Goal: Task Accomplishment & Management: Manage account settings

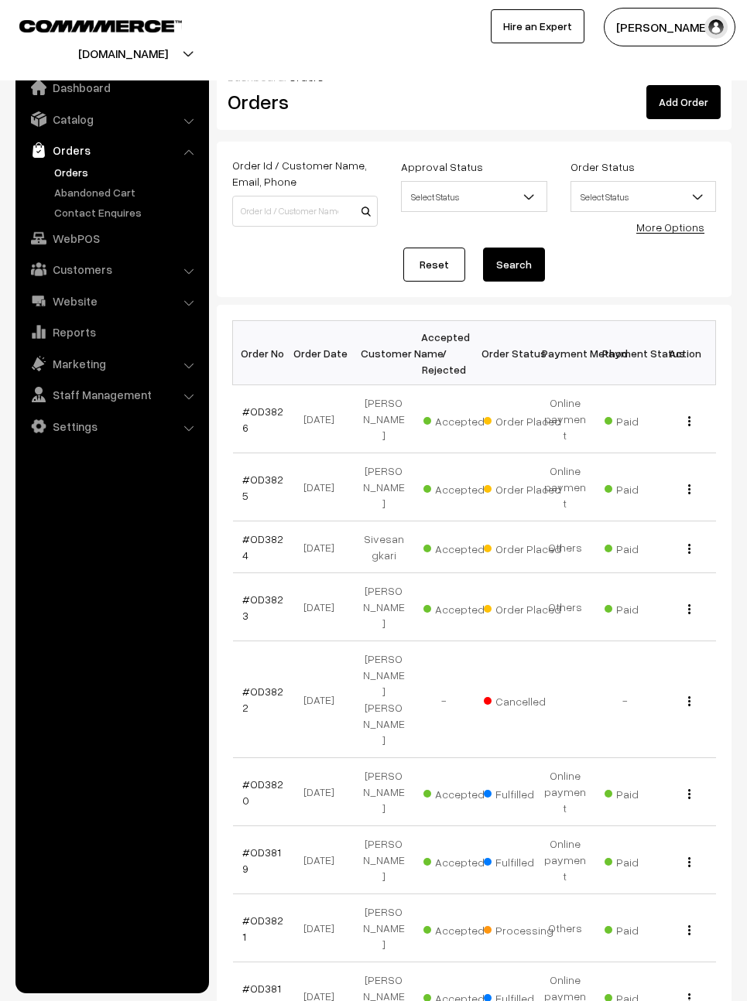
click at [265, 593] on link "#OD3823" at bounding box center [262, 607] width 41 height 29
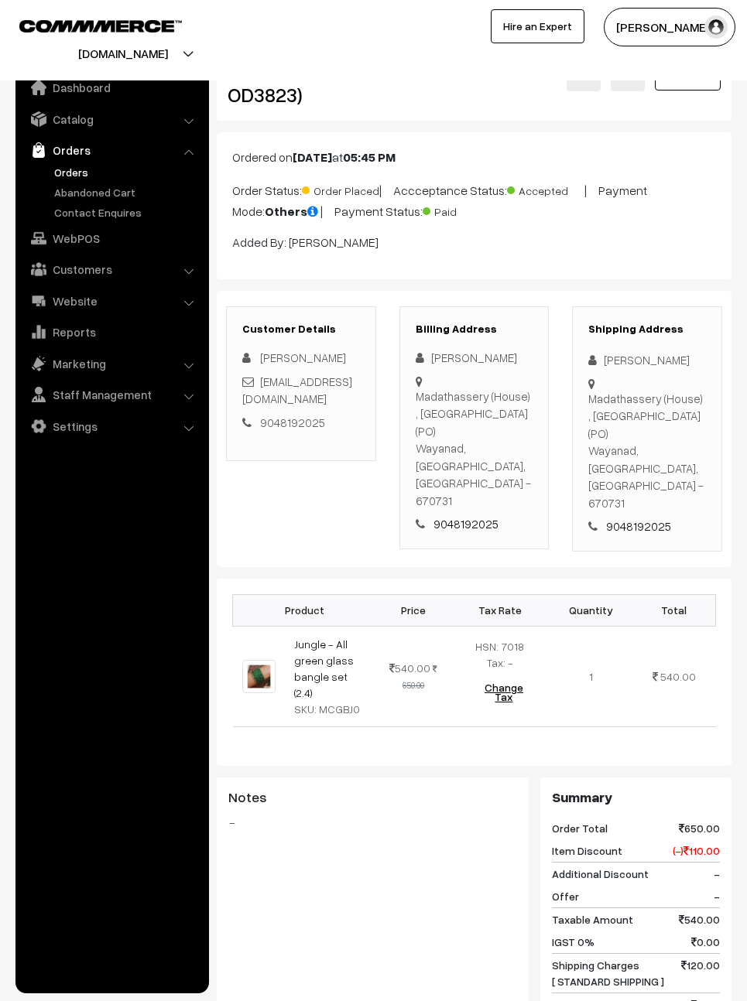
scroll to position [29, 0]
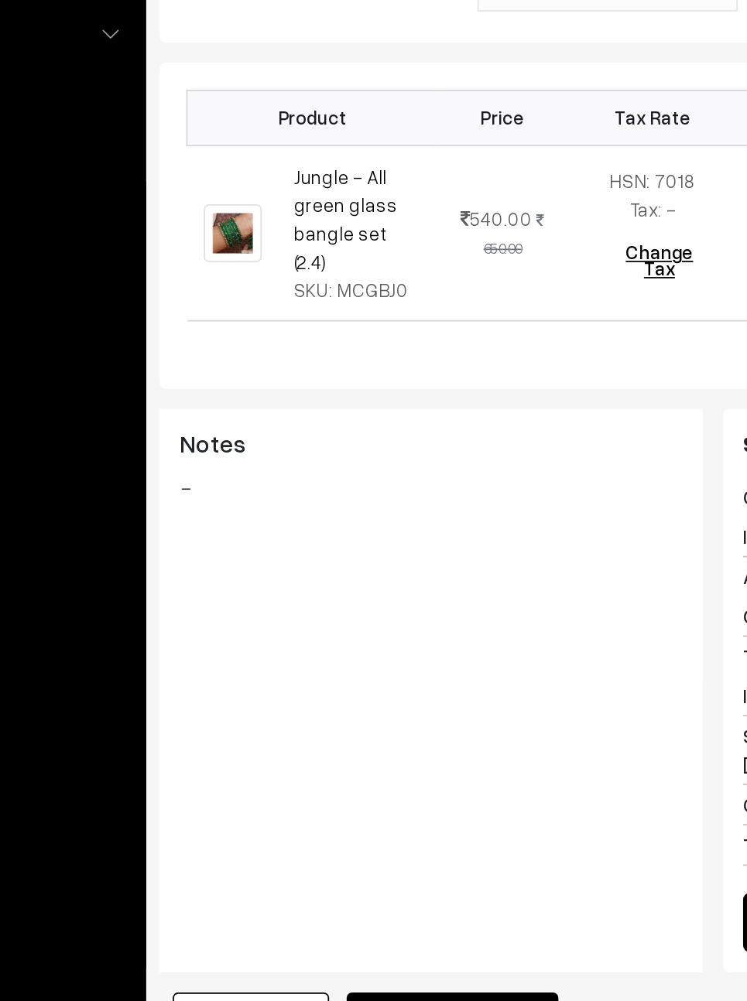
click at [324, 979] on button "Mark as Processing" at bounding box center [384, 996] width 121 height 34
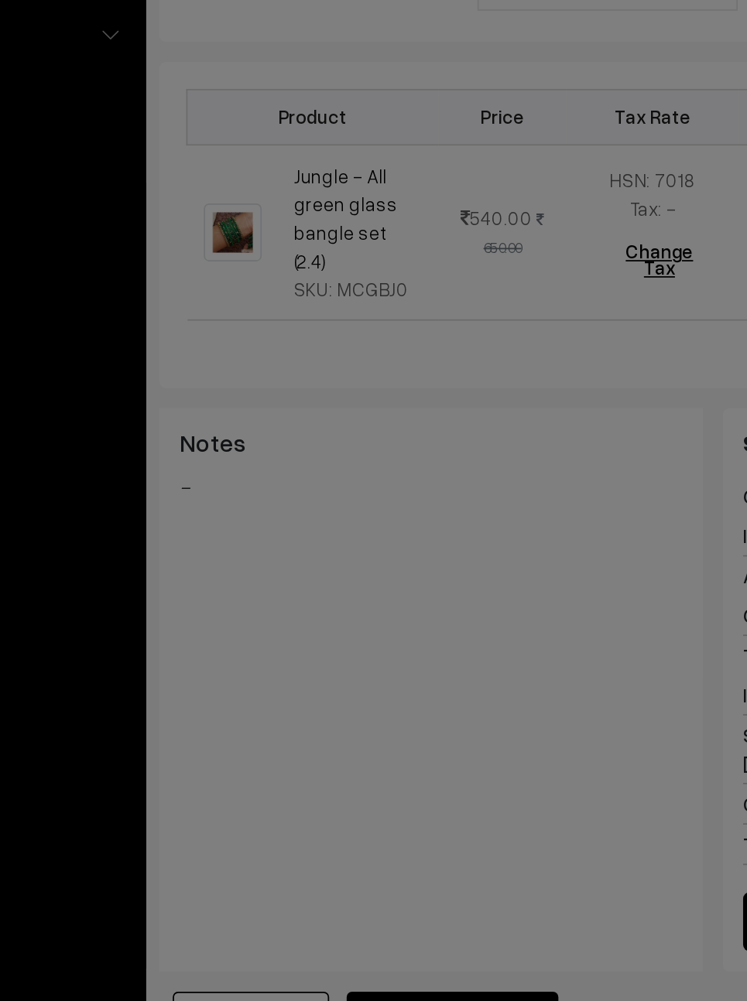
scroll to position [330, 0]
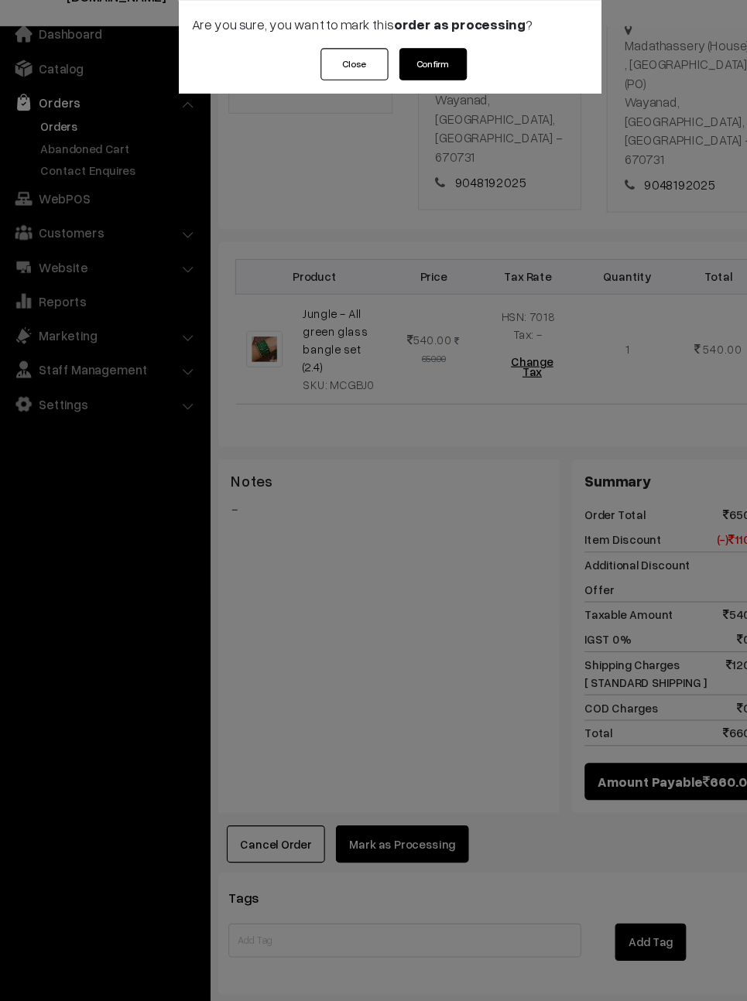
click at [403, 101] on button "Confirm" at bounding box center [413, 115] width 62 height 29
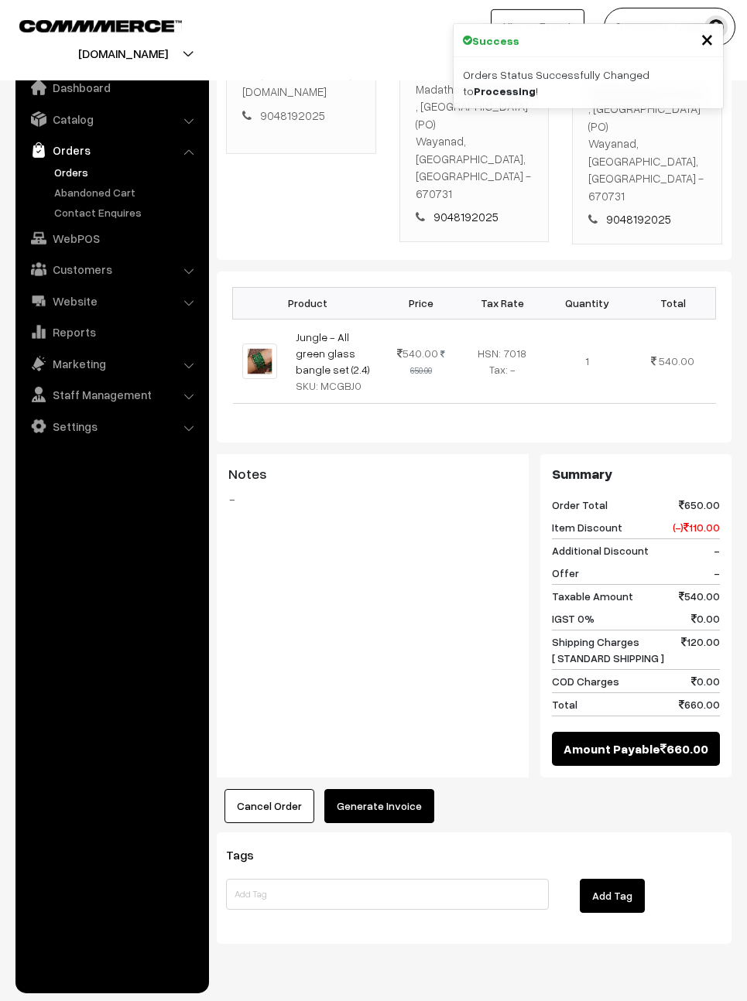
click at [380, 789] on button "Generate Invoice" at bounding box center [379, 806] width 110 height 34
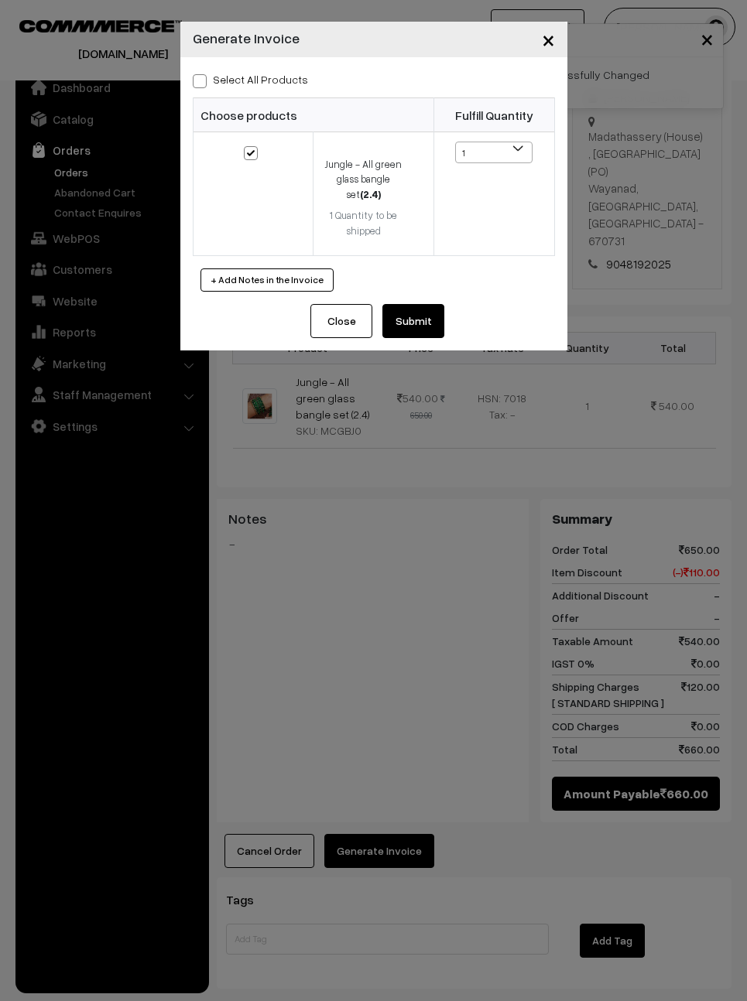
click at [217, 81] on label "Select All Products" at bounding box center [250, 79] width 115 height 16
click at [203, 81] on input "Select All Products" at bounding box center [198, 79] width 10 height 10
checkbox input "true"
click at [417, 304] on button "Submit" at bounding box center [413, 321] width 62 height 34
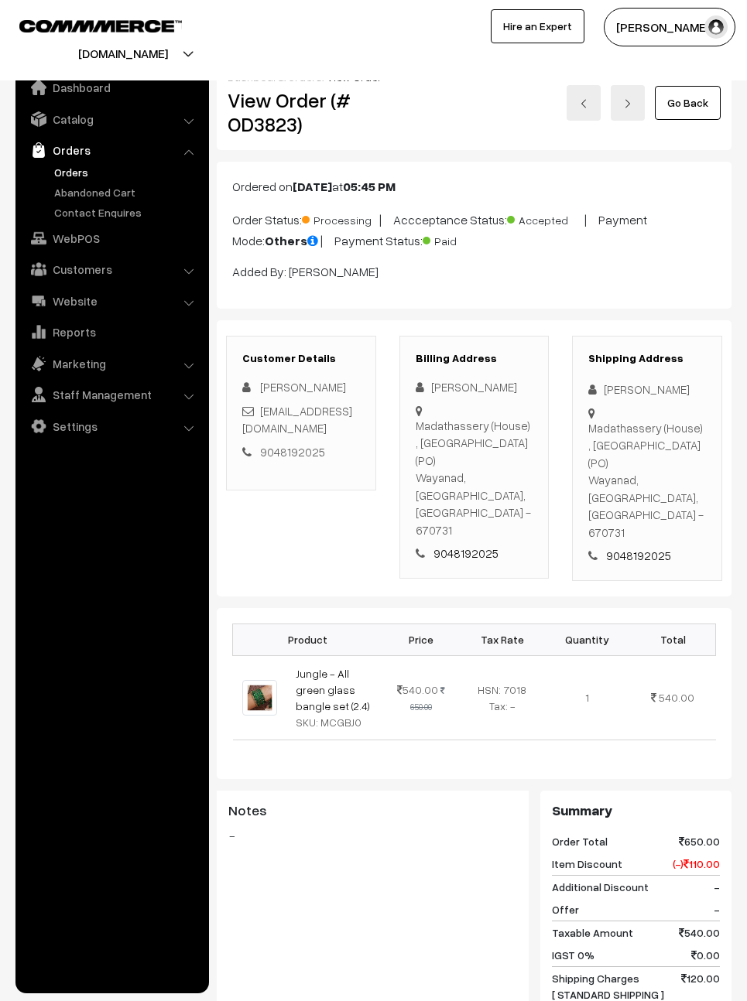
click at [690, 104] on link "Go Back" at bounding box center [688, 103] width 66 height 34
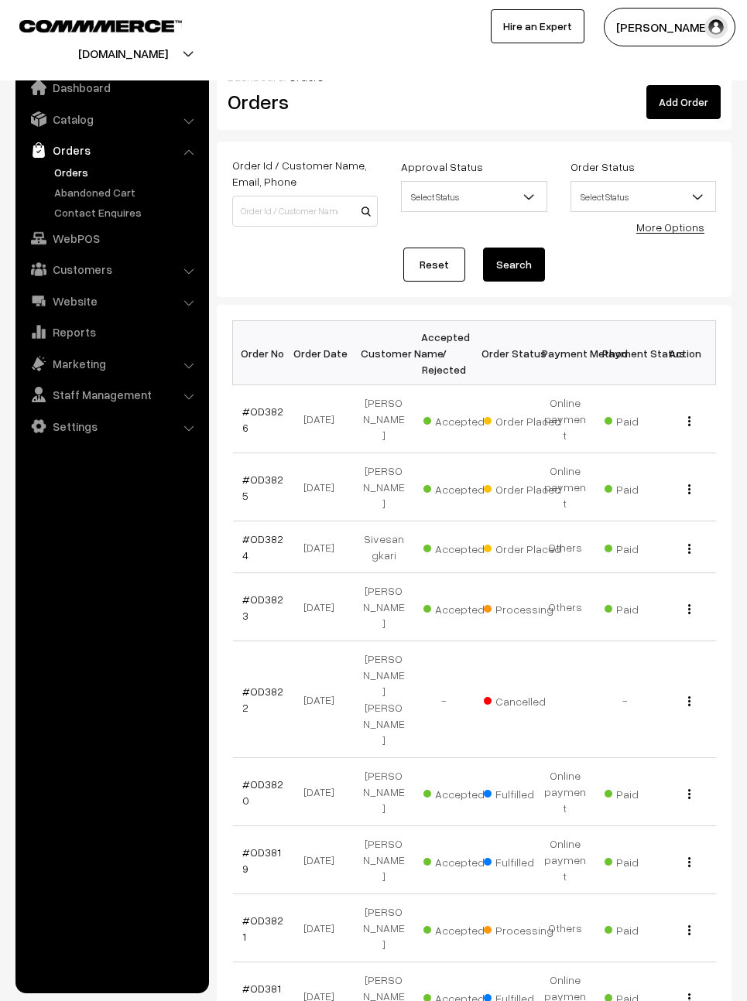
click at [254, 532] on link "#OD3824" at bounding box center [262, 546] width 41 height 29
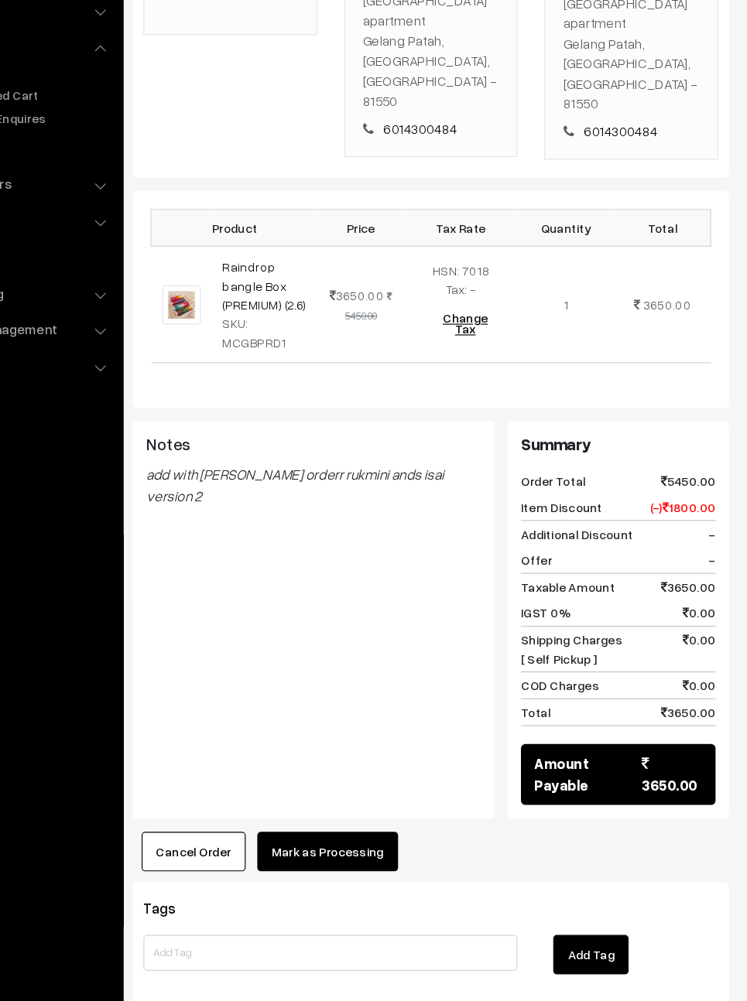
scroll to position [355, 0]
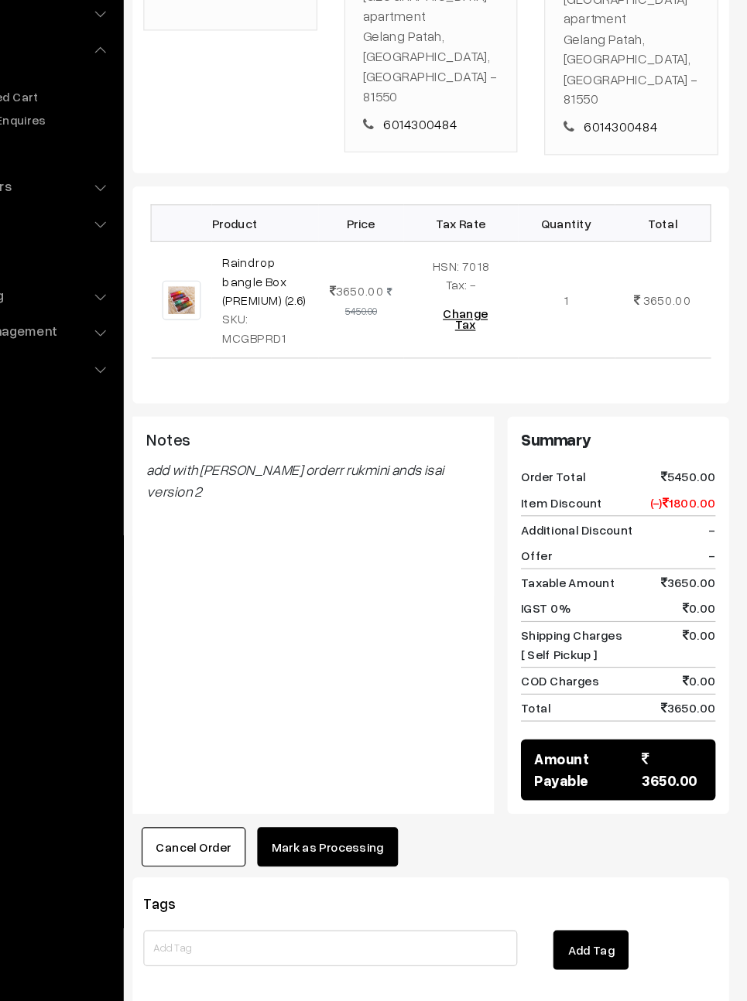
click at [324, 823] on button "Mark as Processing" at bounding box center [384, 840] width 121 height 34
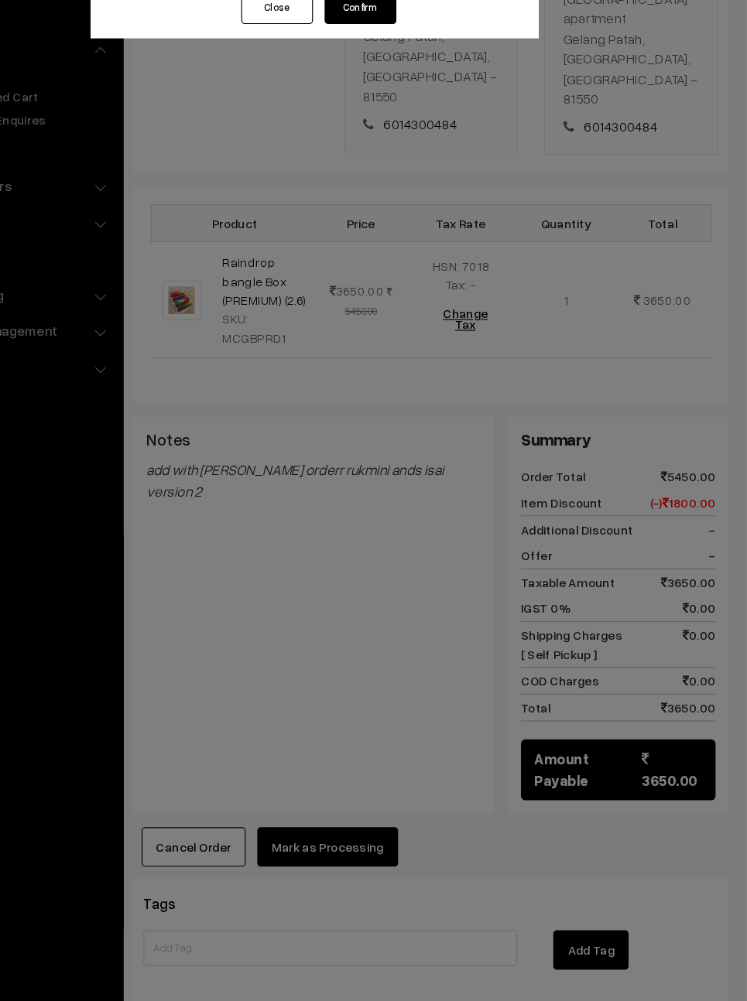
click at [382, 101] on button "Confirm" at bounding box center [413, 115] width 62 height 29
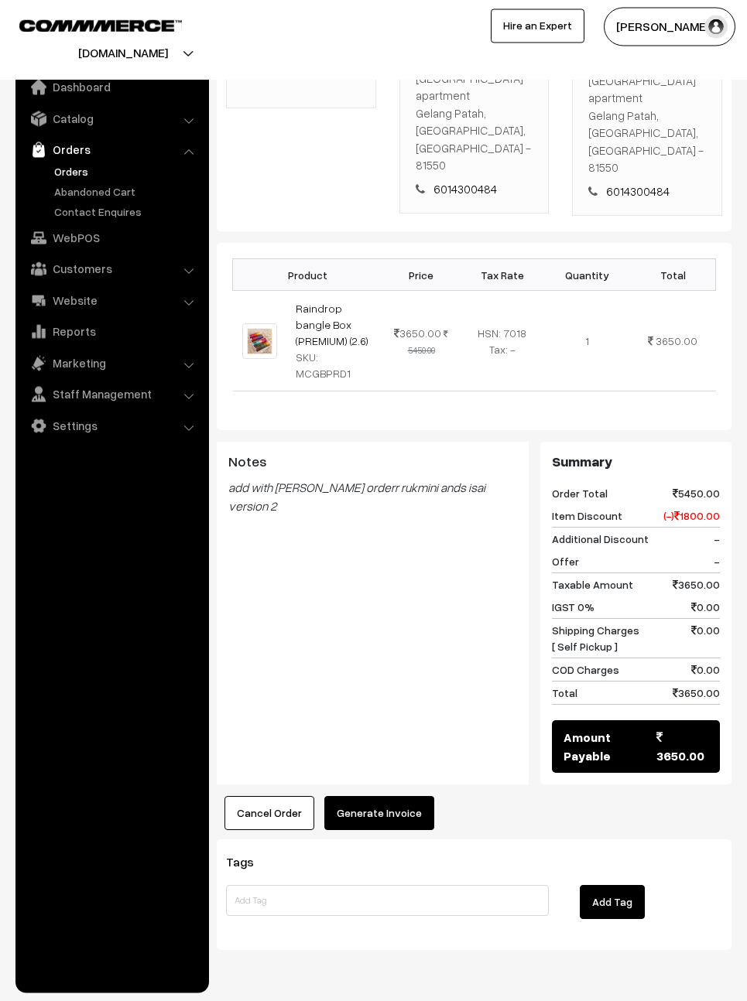
scroll to position [310, 0]
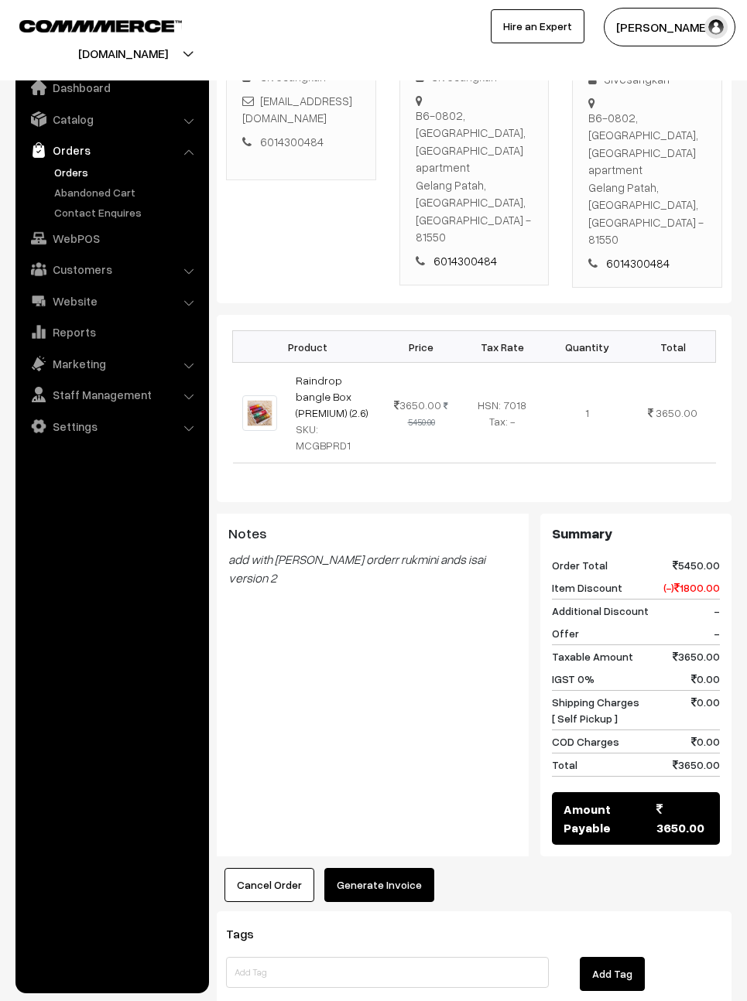
click at [390, 868] on button "Generate Invoice" at bounding box center [379, 885] width 110 height 34
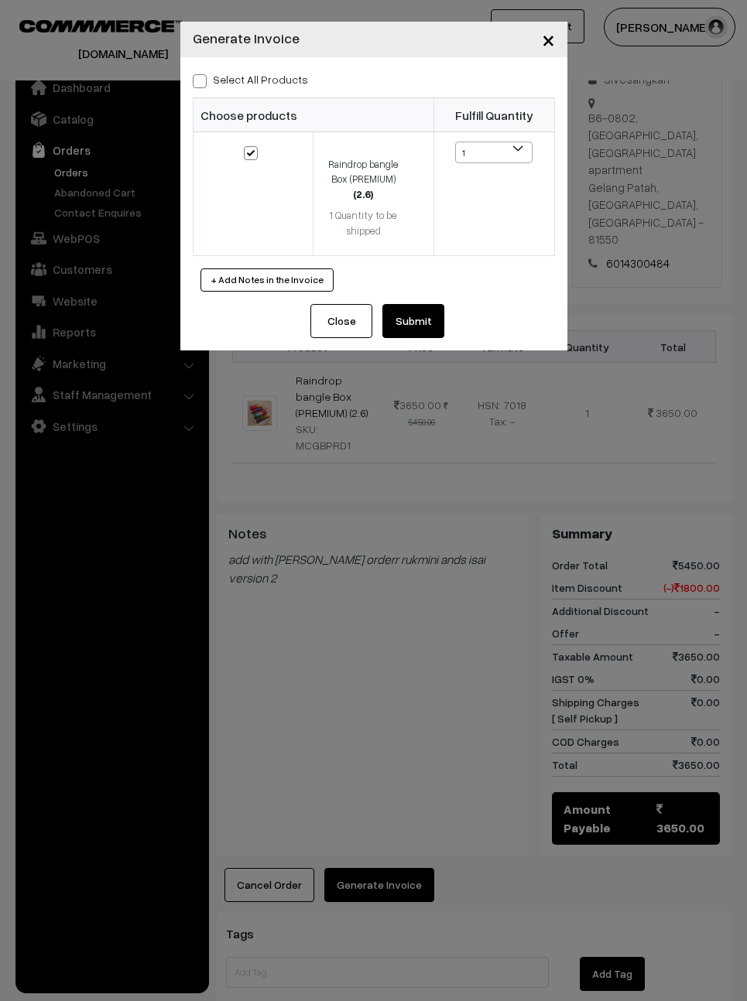
click at [193, 88] on div "Select All Products Choose products Fulfill Quantity (2.6) 1 1" at bounding box center [373, 180] width 387 height 247
click at [210, 62] on div "Select All Products Choose products Fulfill Quantity (2.6) 1 1" at bounding box center [373, 180] width 387 height 247
click at [214, 77] on label "Select All Products" at bounding box center [250, 79] width 115 height 16
click at [203, 77] on input "Select All Products" at bounding box center [198, 79] width 10 height 10
checkbox input "true"
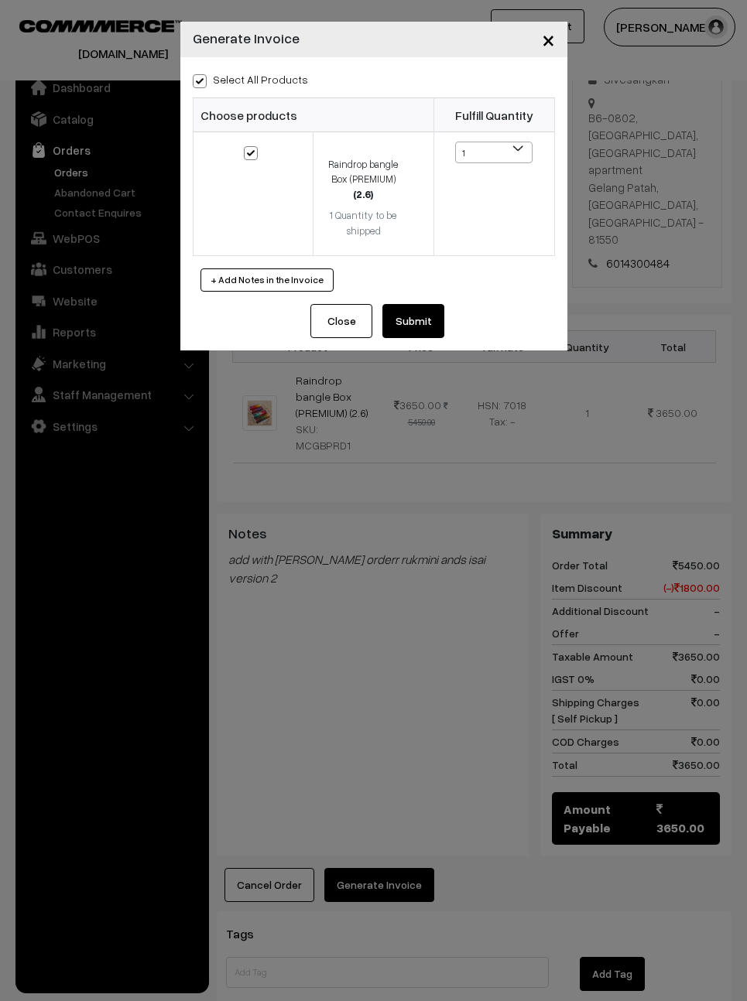
click at [426, 330] on button "Submit" at bounding box center [413, 321] width 62 height 34
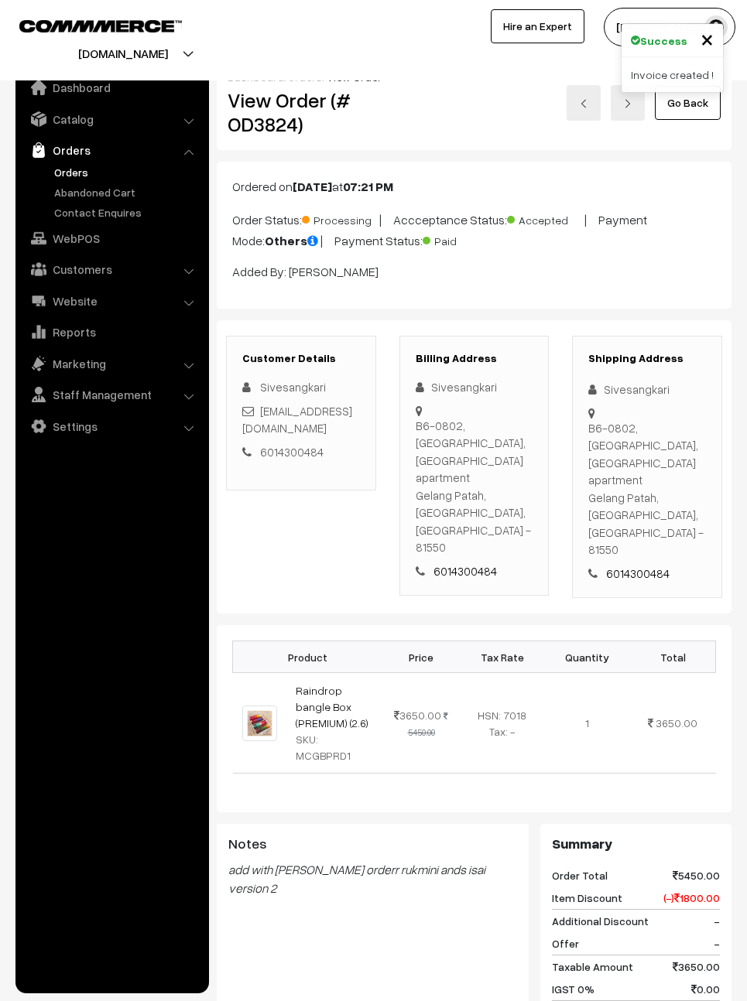
click at [710, 109] on link "Go Back" at bounding box center [688, 103] width 66 height 34
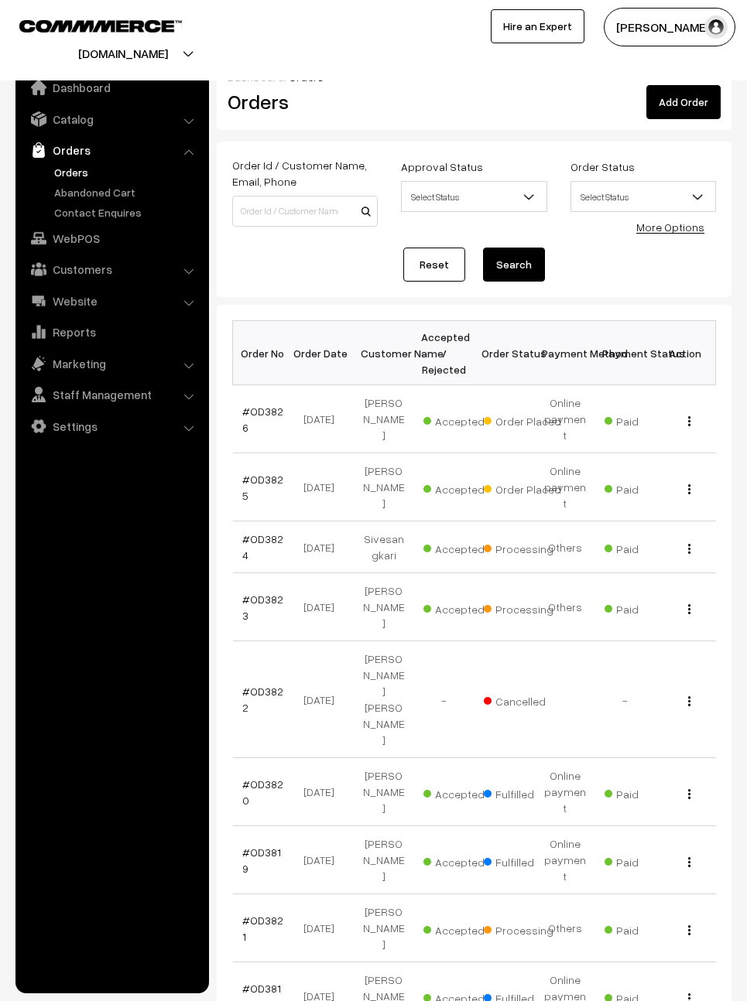
click at [272, 453] on td "#OD3825" at bounding box center [263, 487] width 60 height 68
click at [251, 473] on link "#OD3825" at bounding box center [262, 487] width 41 height 29
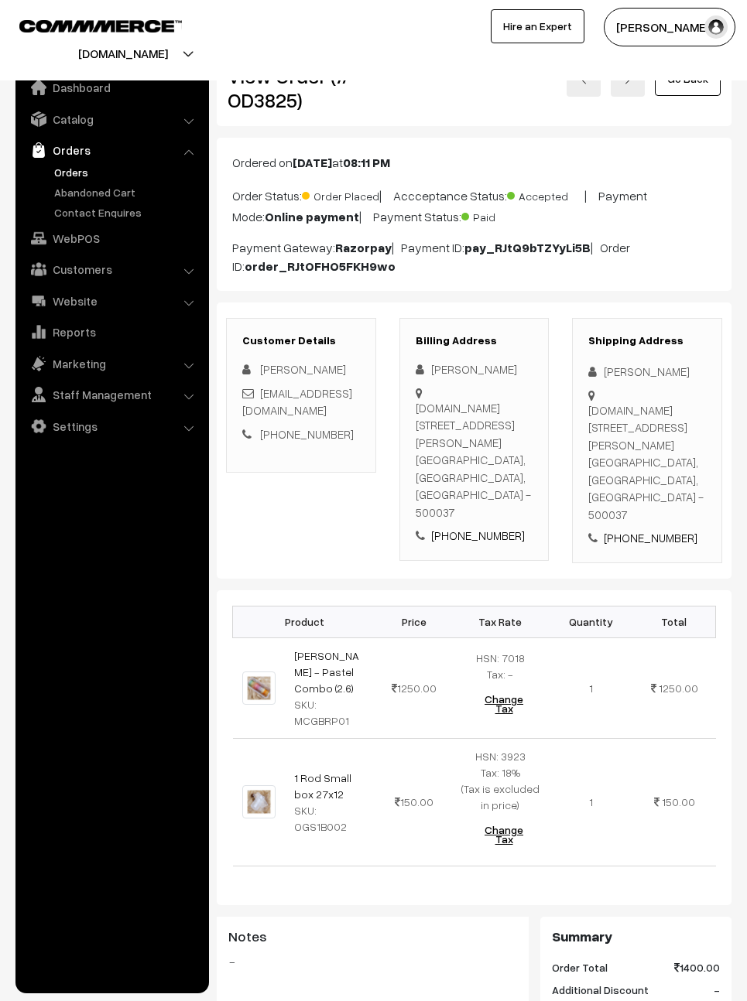
scroll to position [24, 0]
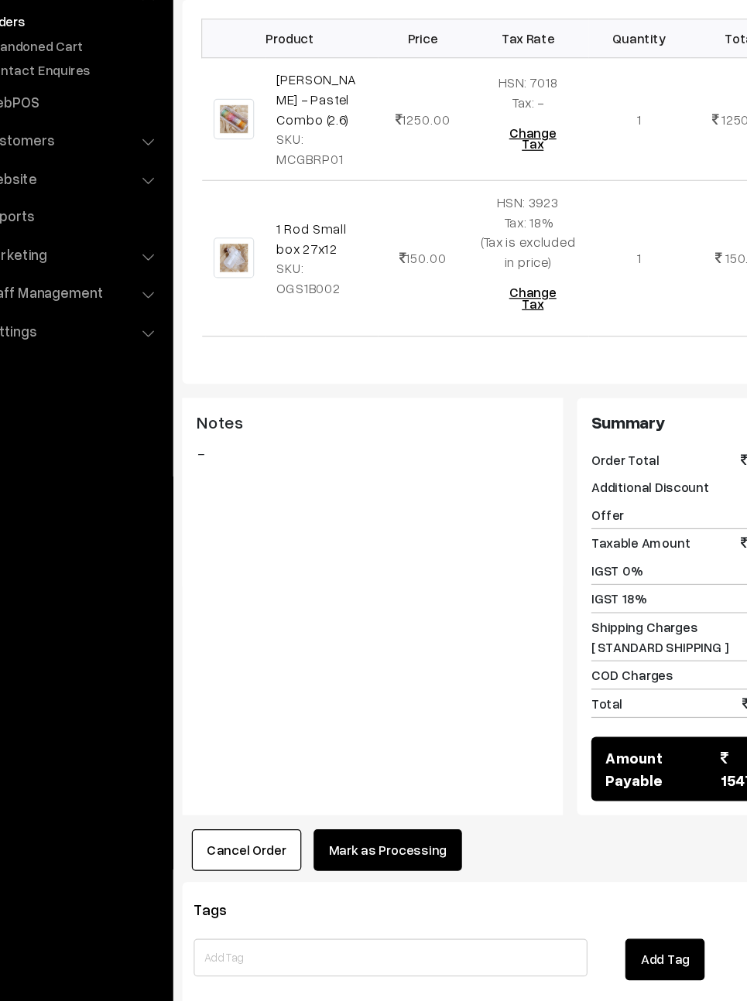
click at [344, 835] on button "Mark as Processing" at bounding box center [384, 852] width 121 height 34
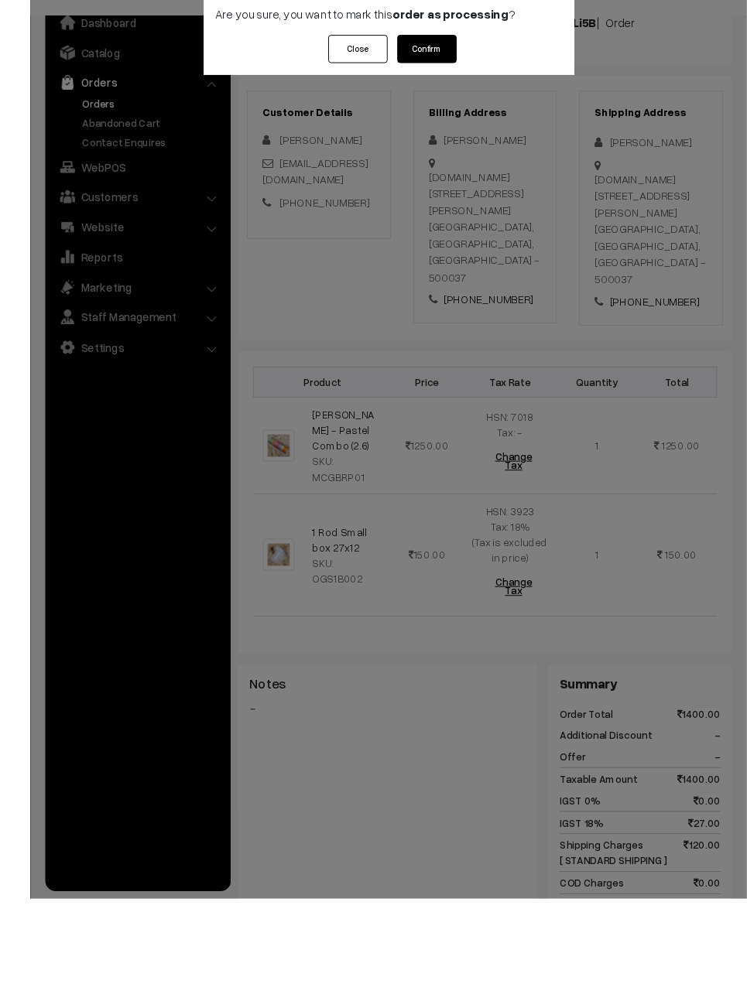
scroll to position [440, 0]
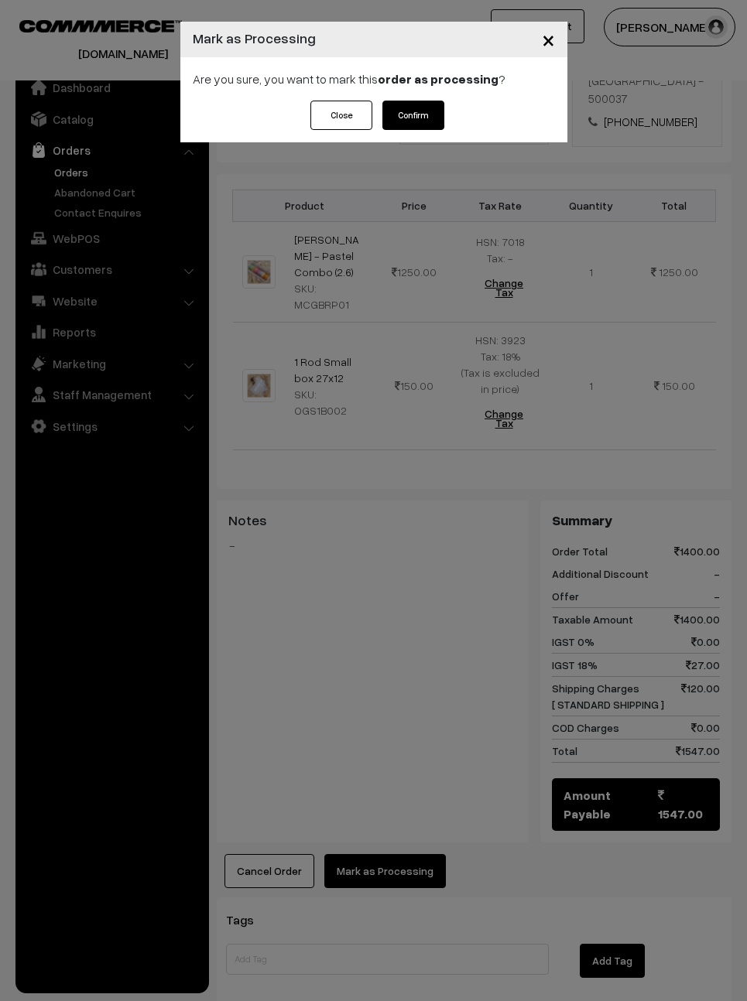
click at [429, 128] on button "Confirm" at bounding box center [413, 115] width 62 height 29
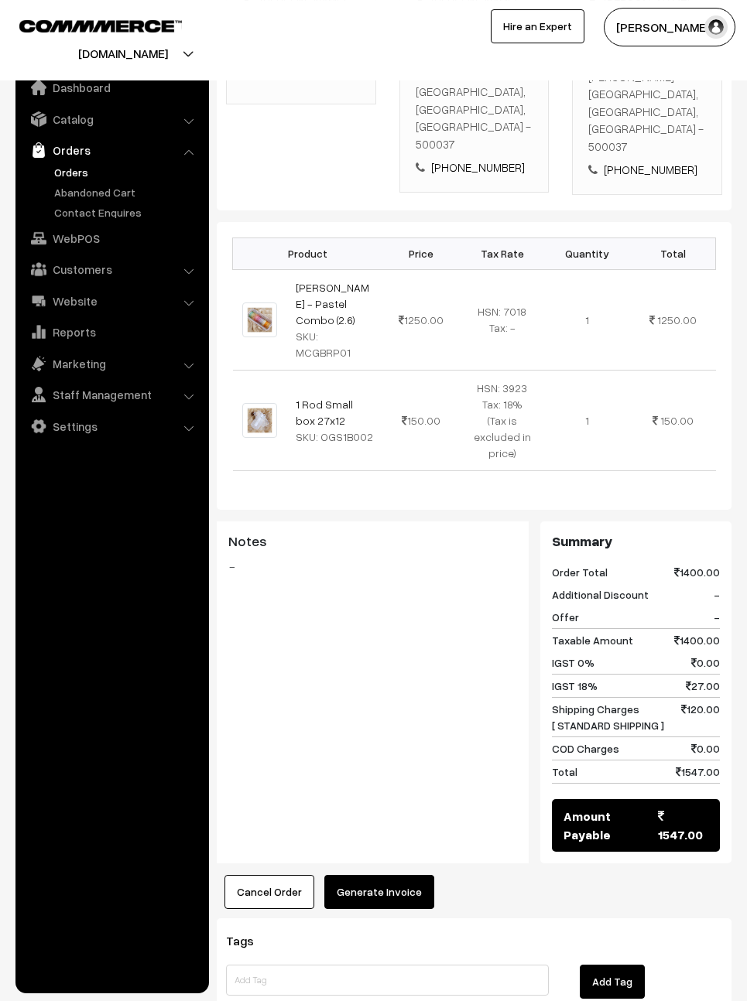
click at [394, 875] on button "Generate Invoice" at bounding box center [379, 892] width 110 height 34
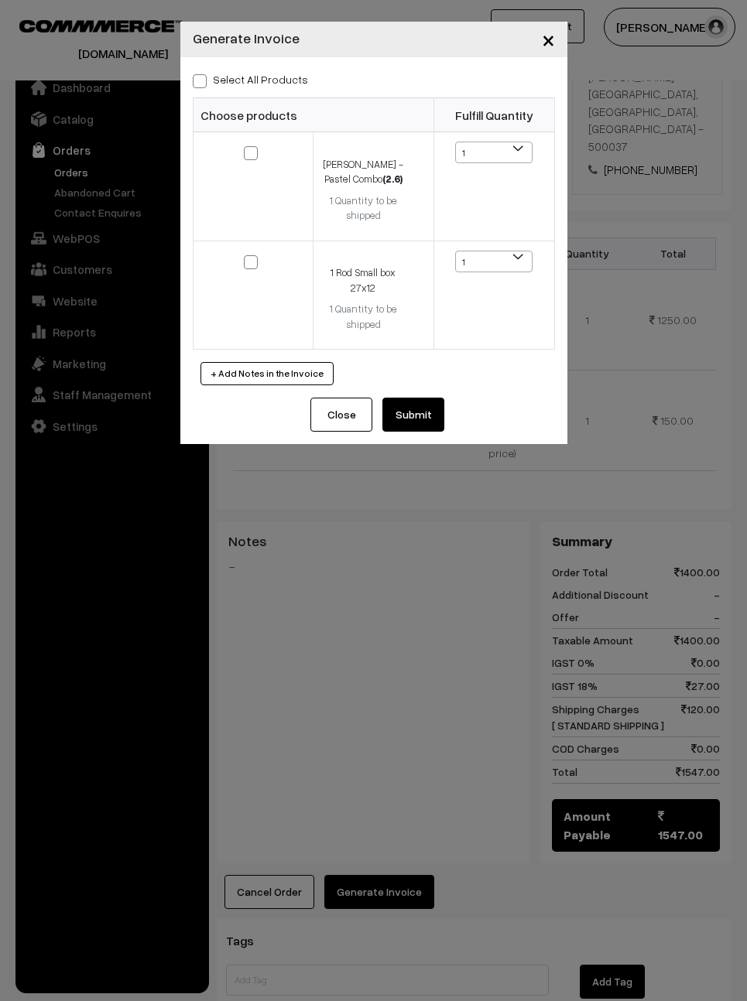
click at [205, 85] on span at bounding box center [200, 81] width 14 height 14
click at [203, 84] on input "Select All Products" at bounding box center [198, 79] width 10 height 10
checkbox input "true"
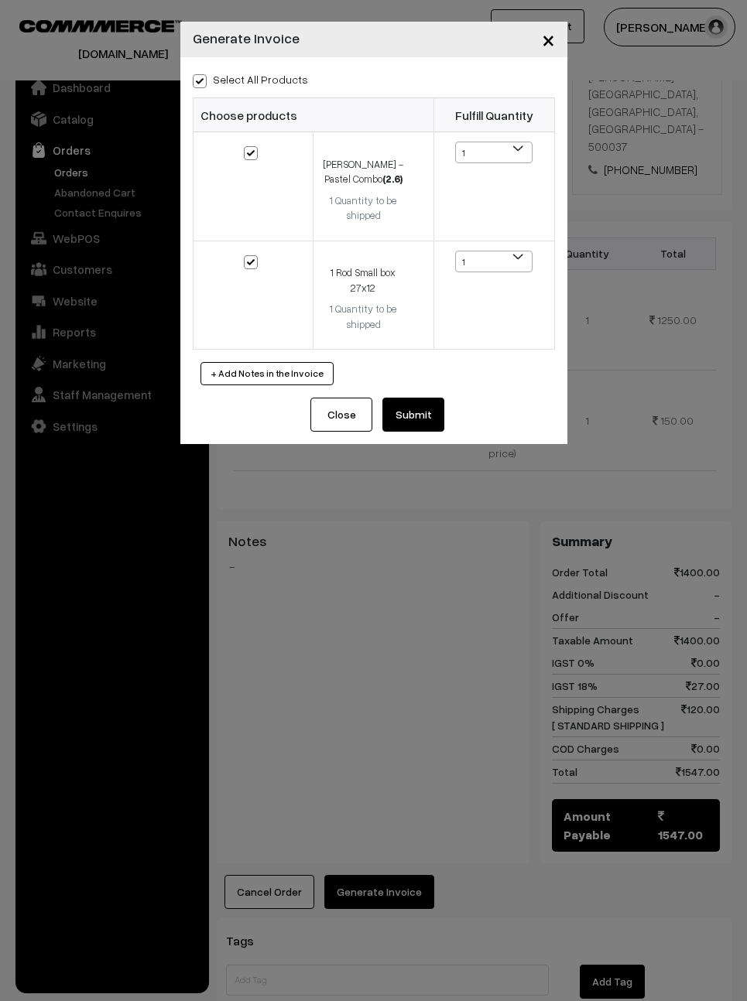
click at [405, 406] on button "Submit" at bounding box center [413, 415] width 62 height 34
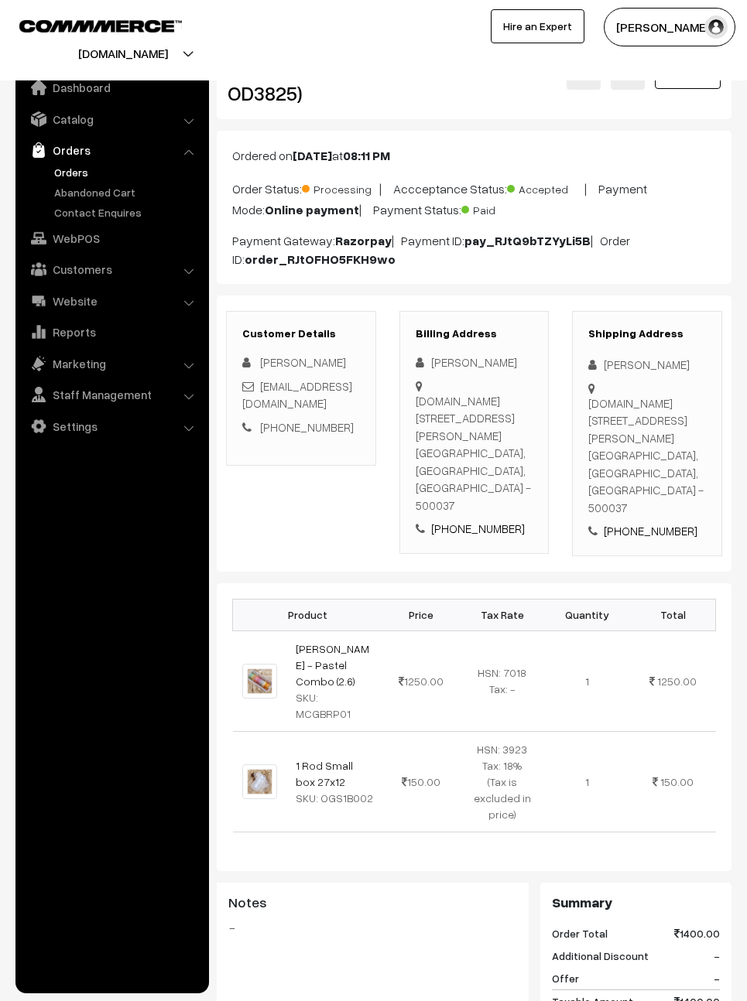
scroll to position [5, 0]
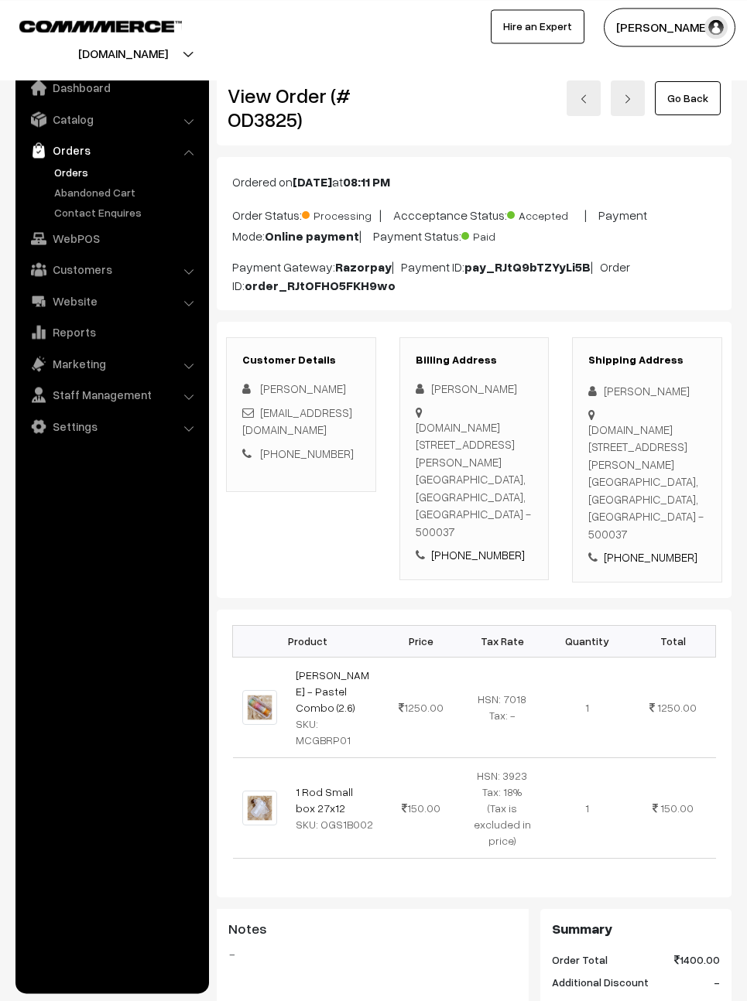
click at [705, 93] on link "Go Back" at bounding box center [688, 98] width 66 height 34
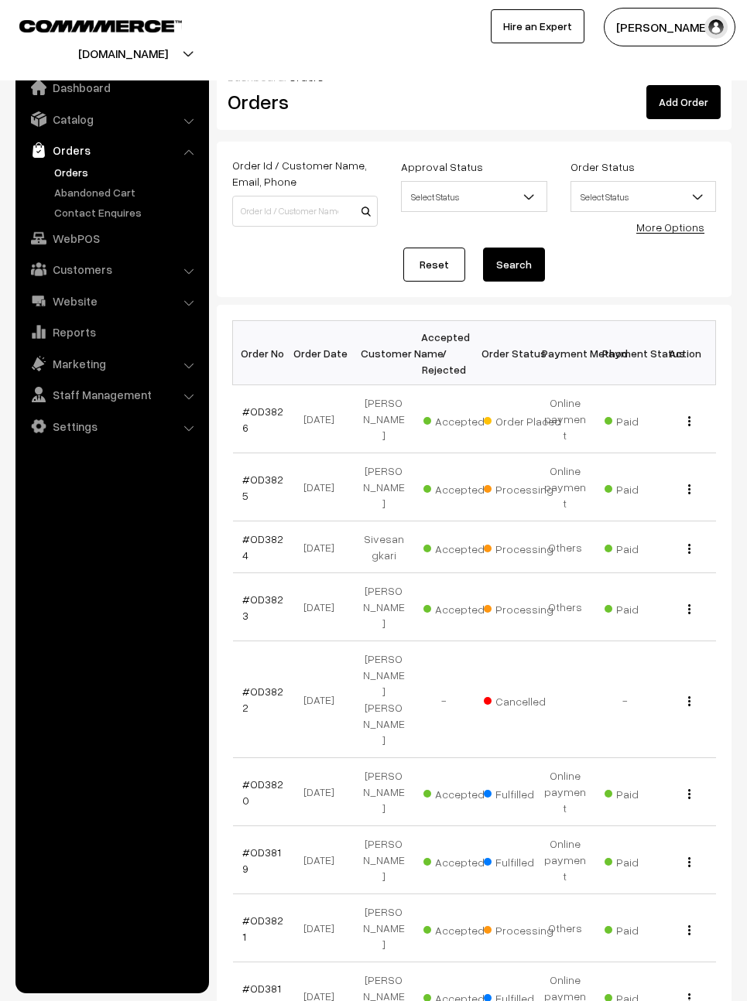
click at [269, 405] on link "#OD3826" at bounding box center [262, 419] width 41 height 29
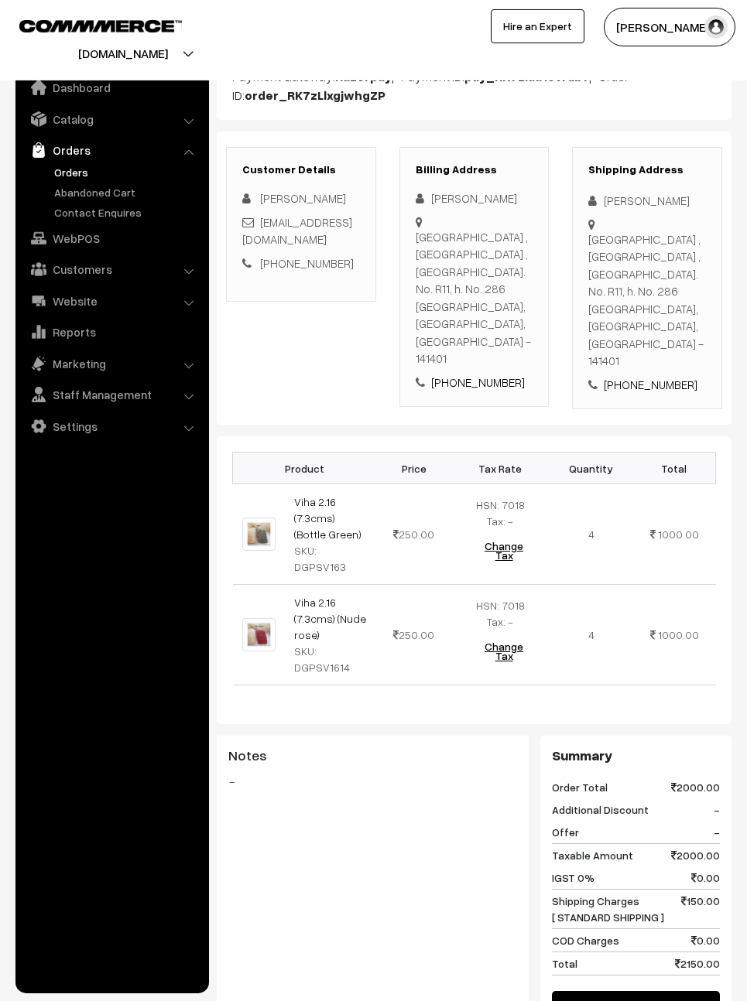
scroll to position [271, 0]
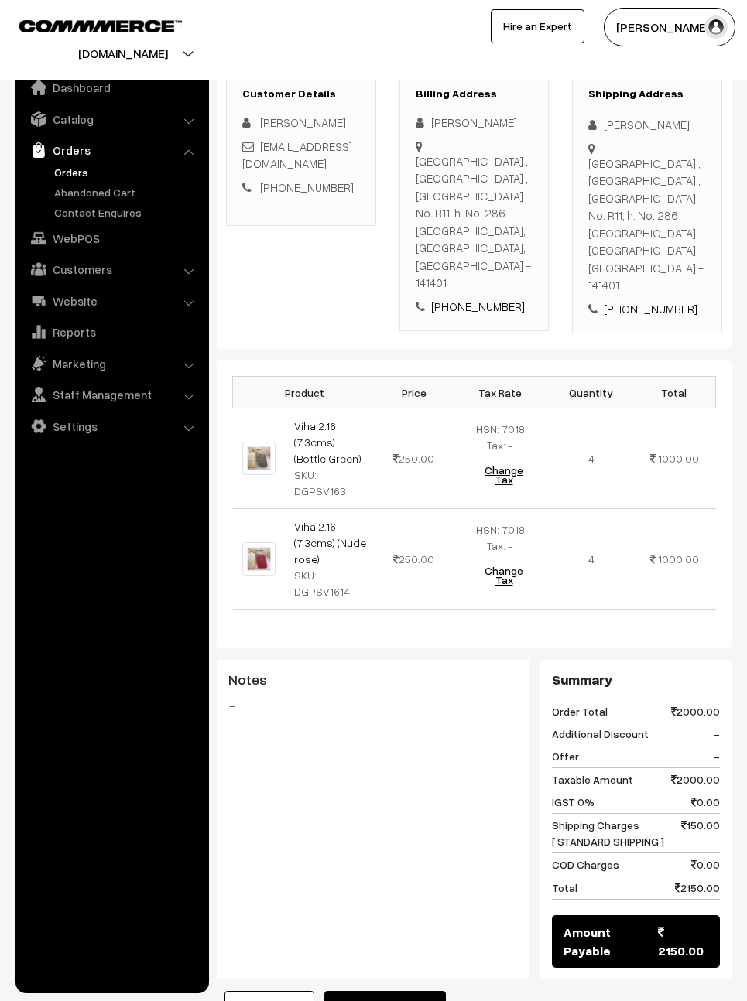
click at [391, 991] on button "Mark as Processing" at bounding box center [384, 1008] width 121 height 34
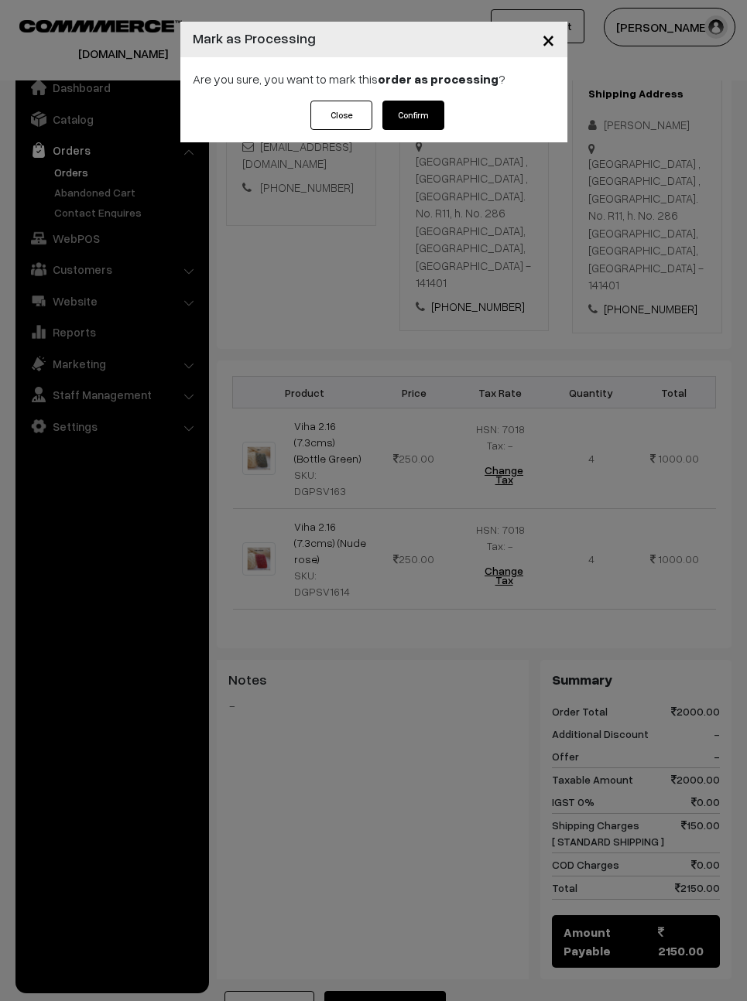
click at [426, 112] on button "Confirm" at bounding box center [413, 115] width 62 height 29
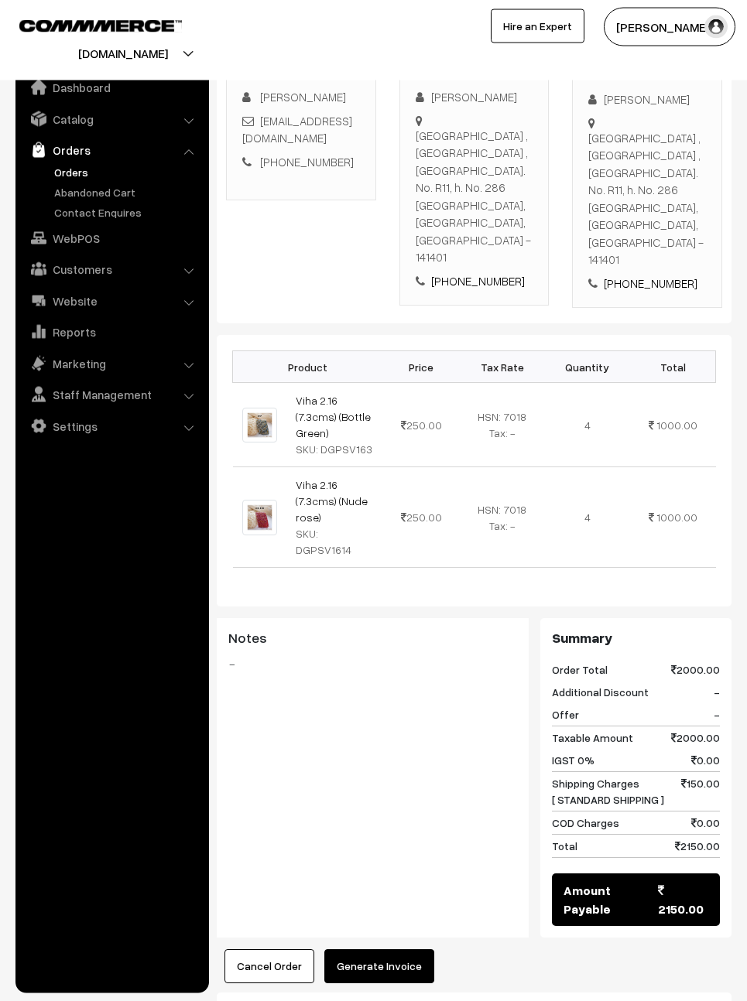
click at [405, 949] on button "Generate Invoice" at bounding box center [379, 966] width 110 height 34
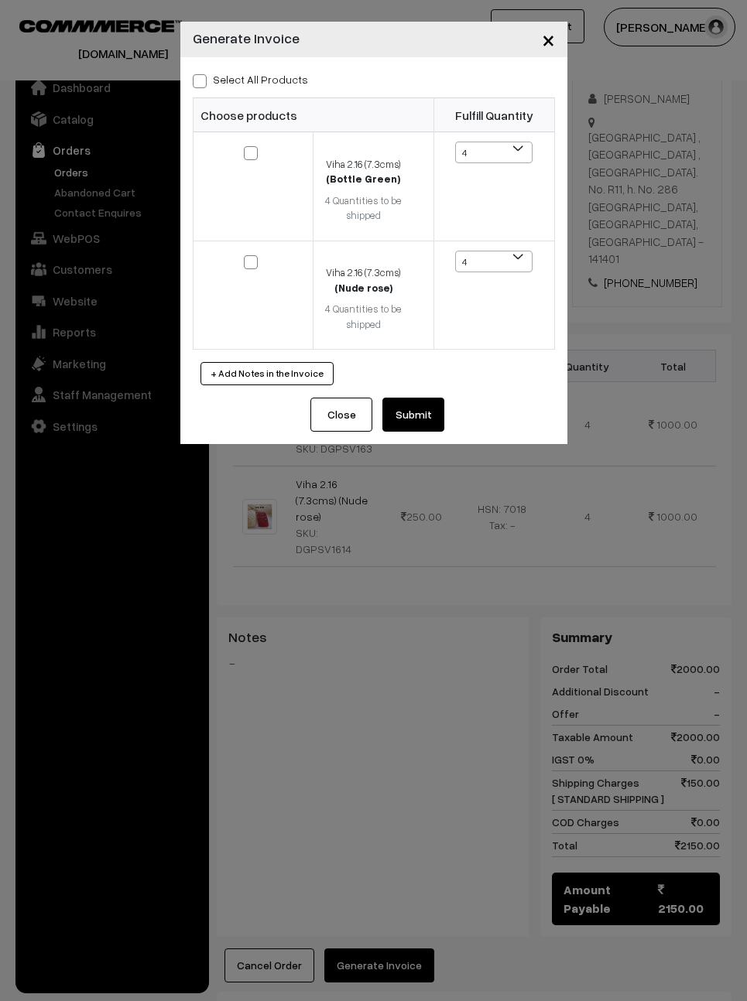
click at [208, 83] on label "Select All Products" at bounding box center [250, 79] width 115 height 16
click at [203, 83] on input "Select All Products" at bounding box center [198, 79] width 10 height 10
checkbox input "true"
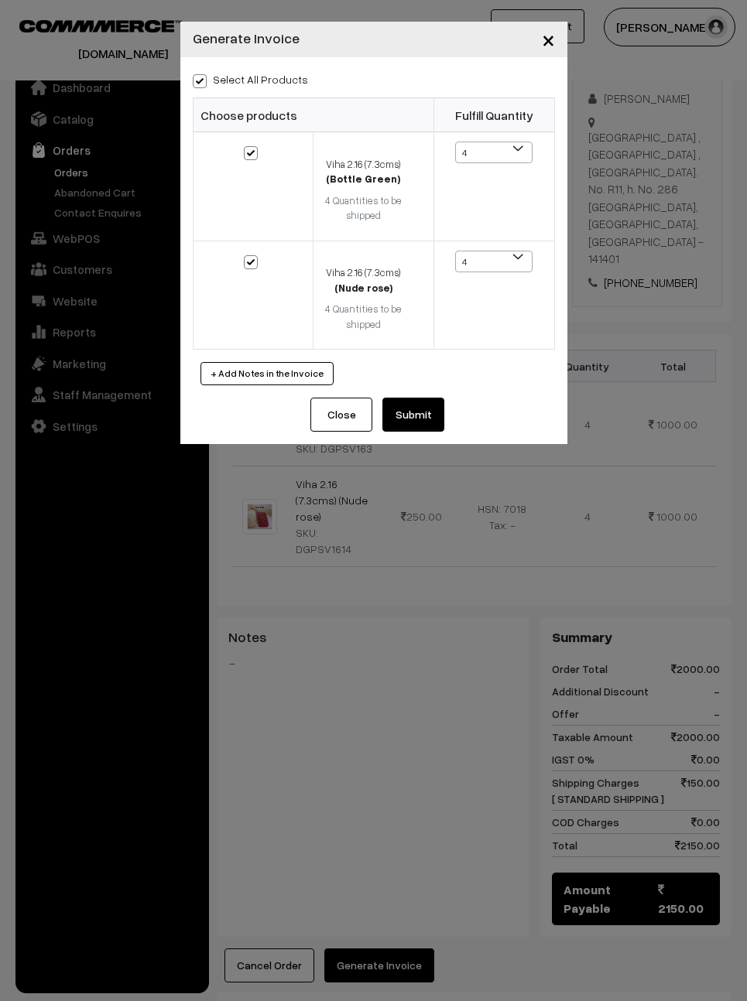
click at [427, 401] on button "Submit" at bounding box center [413, 415] width 62 height 34
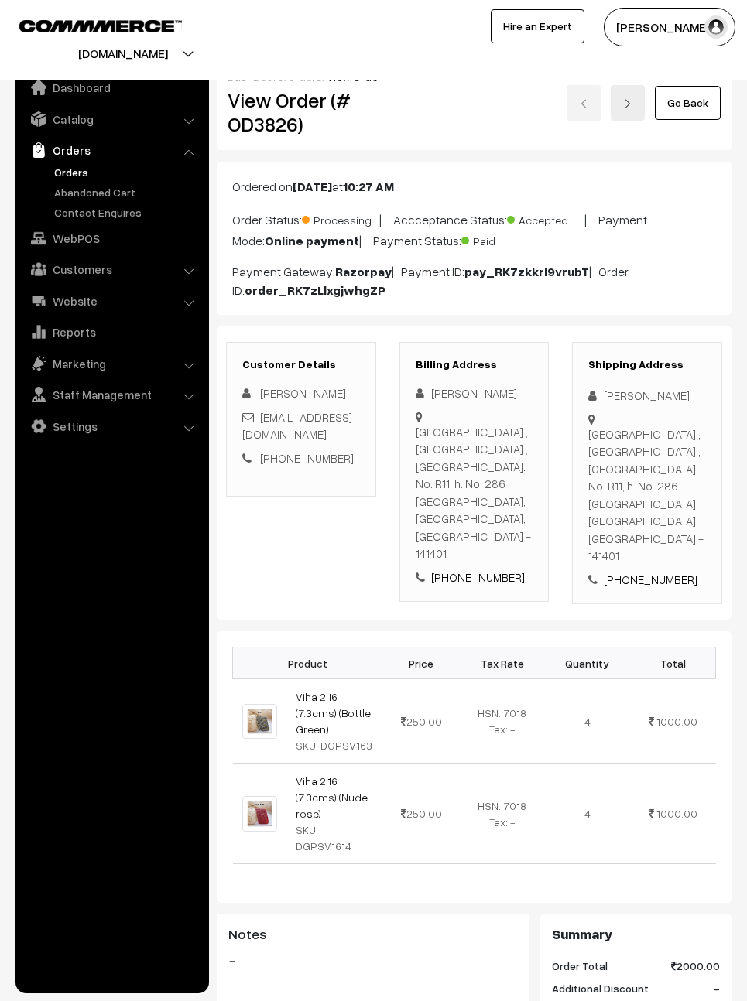
click at [679, 102] on link "Go Back" at bounding box center [688, 103] width 66 height 34
